Goal: Find specific page/section: Find specific page/section

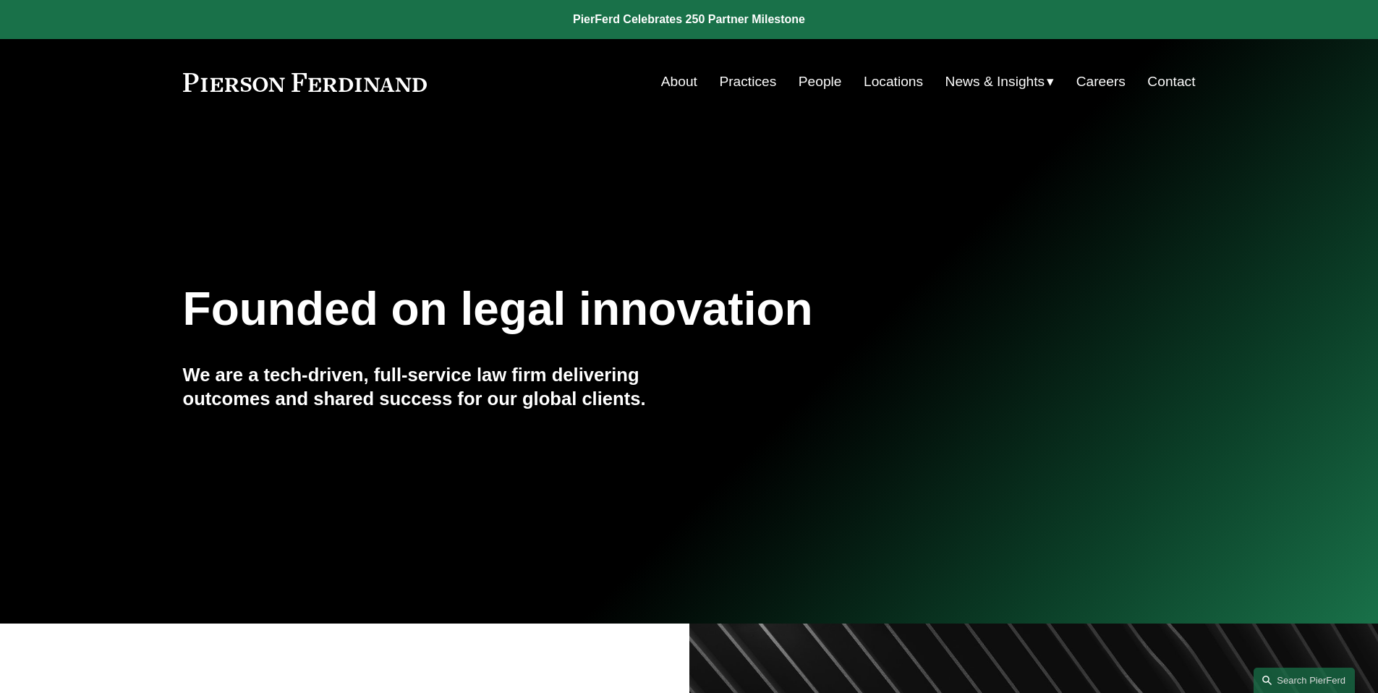
click at [822, 85] on link "People" at bounding box center [820, 81] width 43 height 27
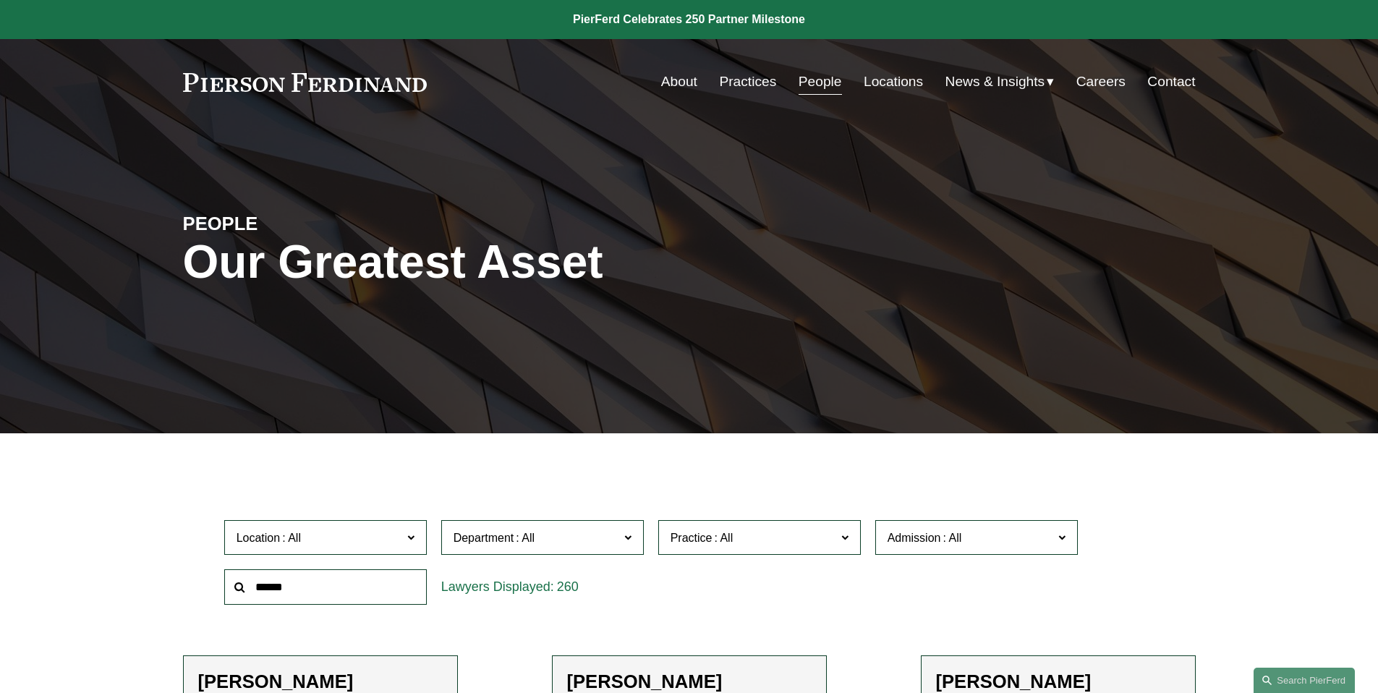
scroll to position [14734, 0]
